Goal: Find specific page/section: Find specific page/section

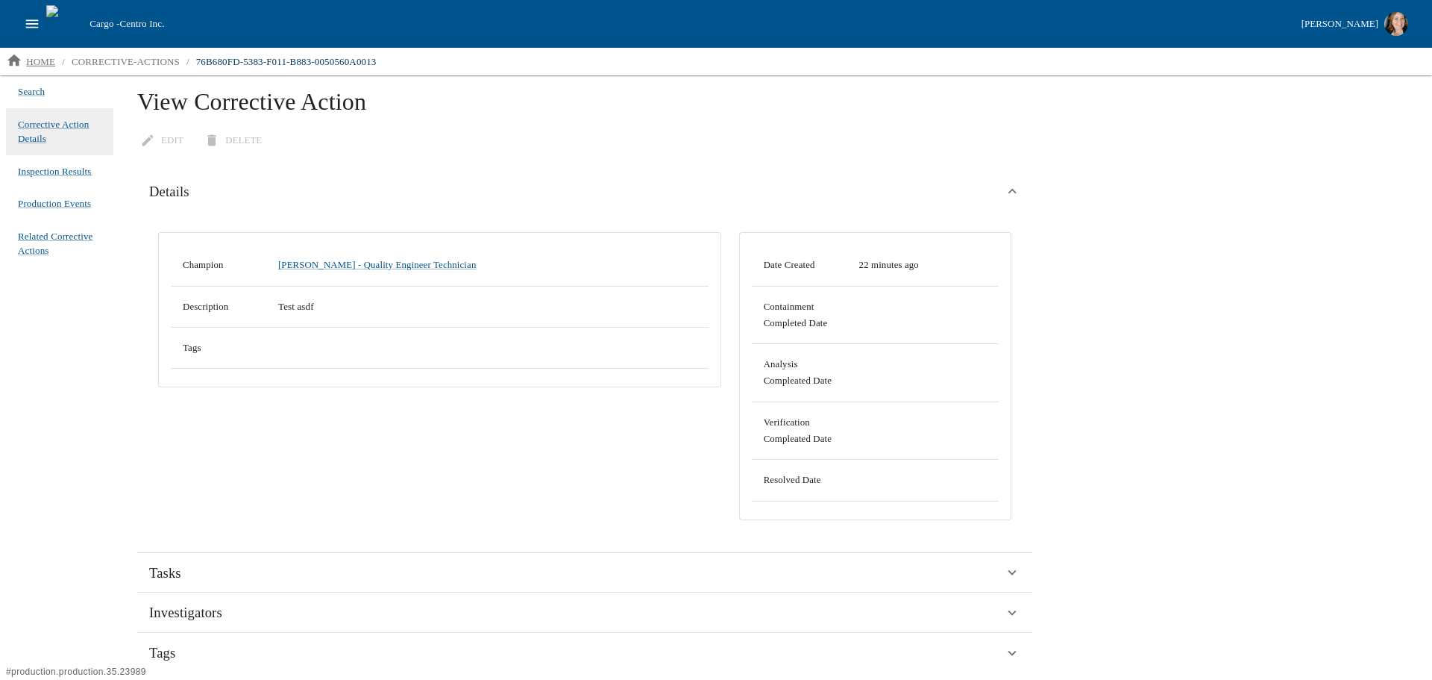
click at [34, 58] on p "home" at bounding box center [40, 61] width 29 height 15
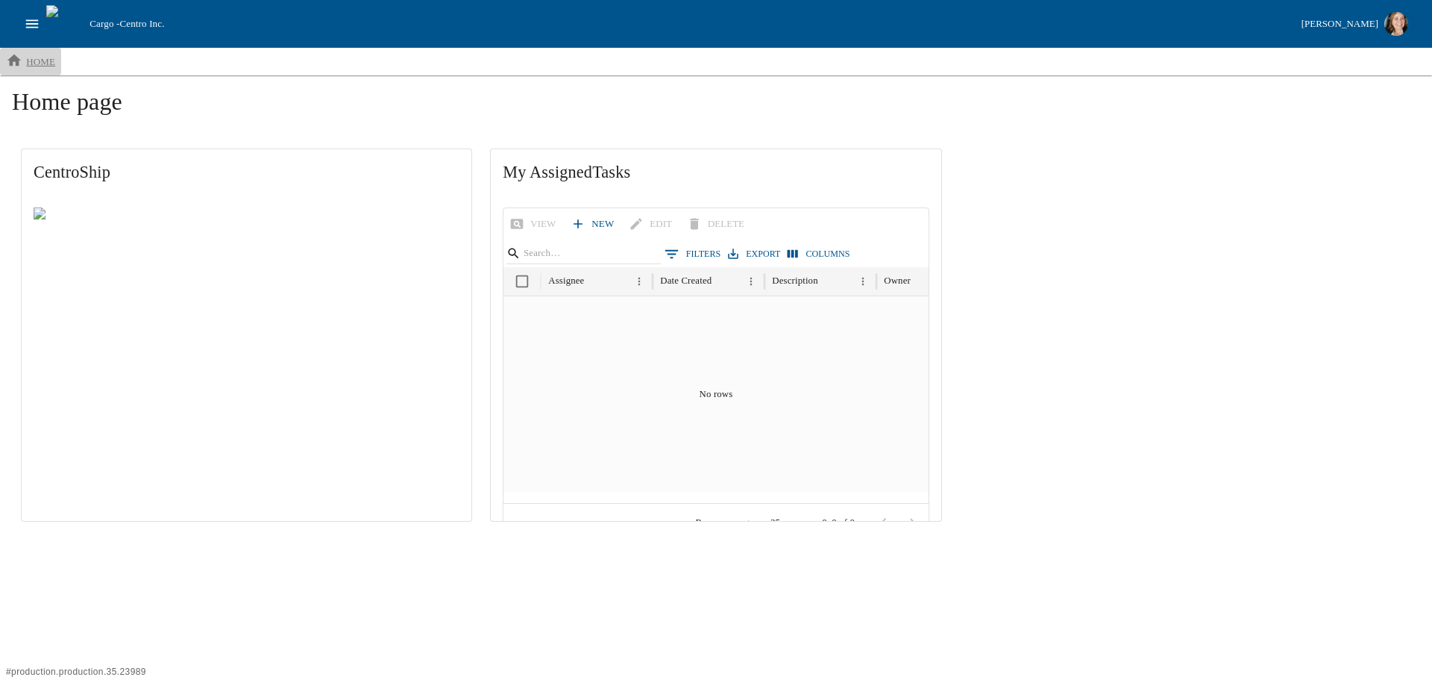
click at [31, 55] on p "home" at bounding box center [40, 61] width 29 height 15
click at [37, 16] on icon "open drawer" at bounding box center [32, 24] width 16 height 16
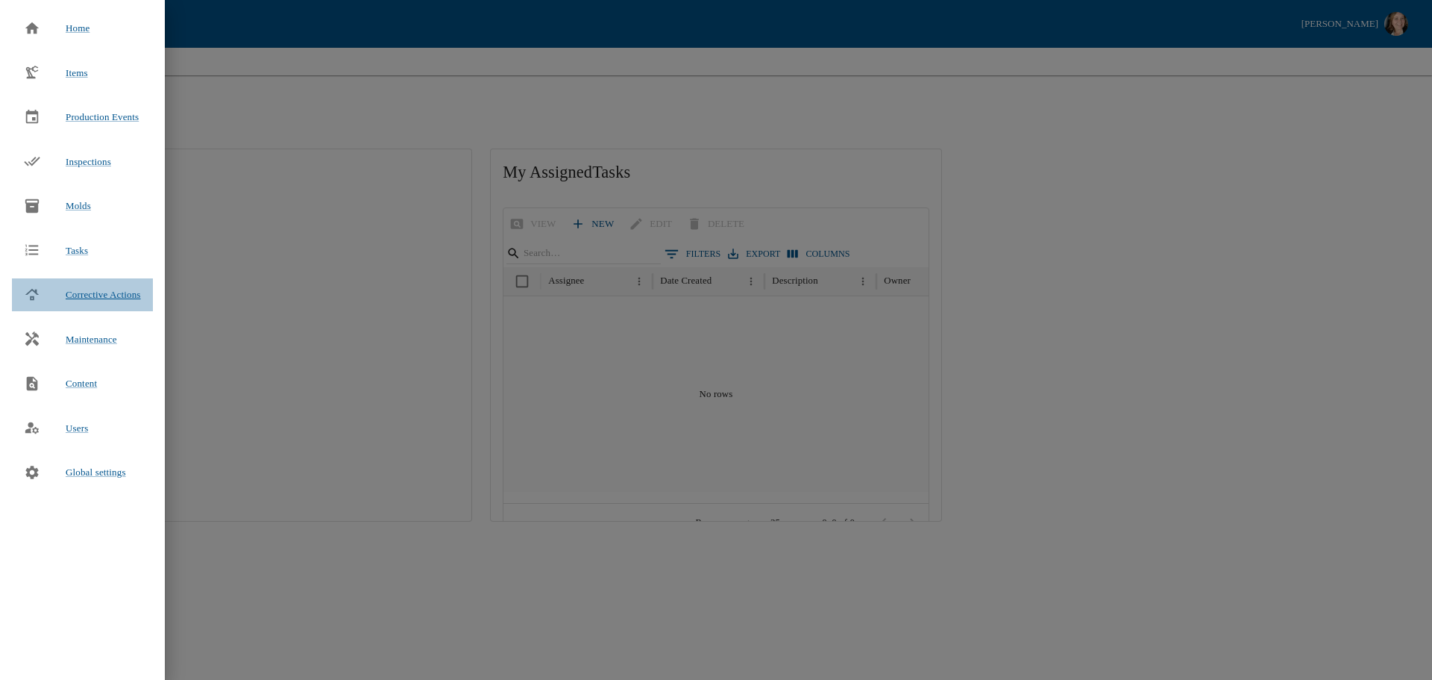
click at [127, 295] on span "Corrective Actions" at bounding box center [103, 294] width 75 height 11
